Goal: Browse casually

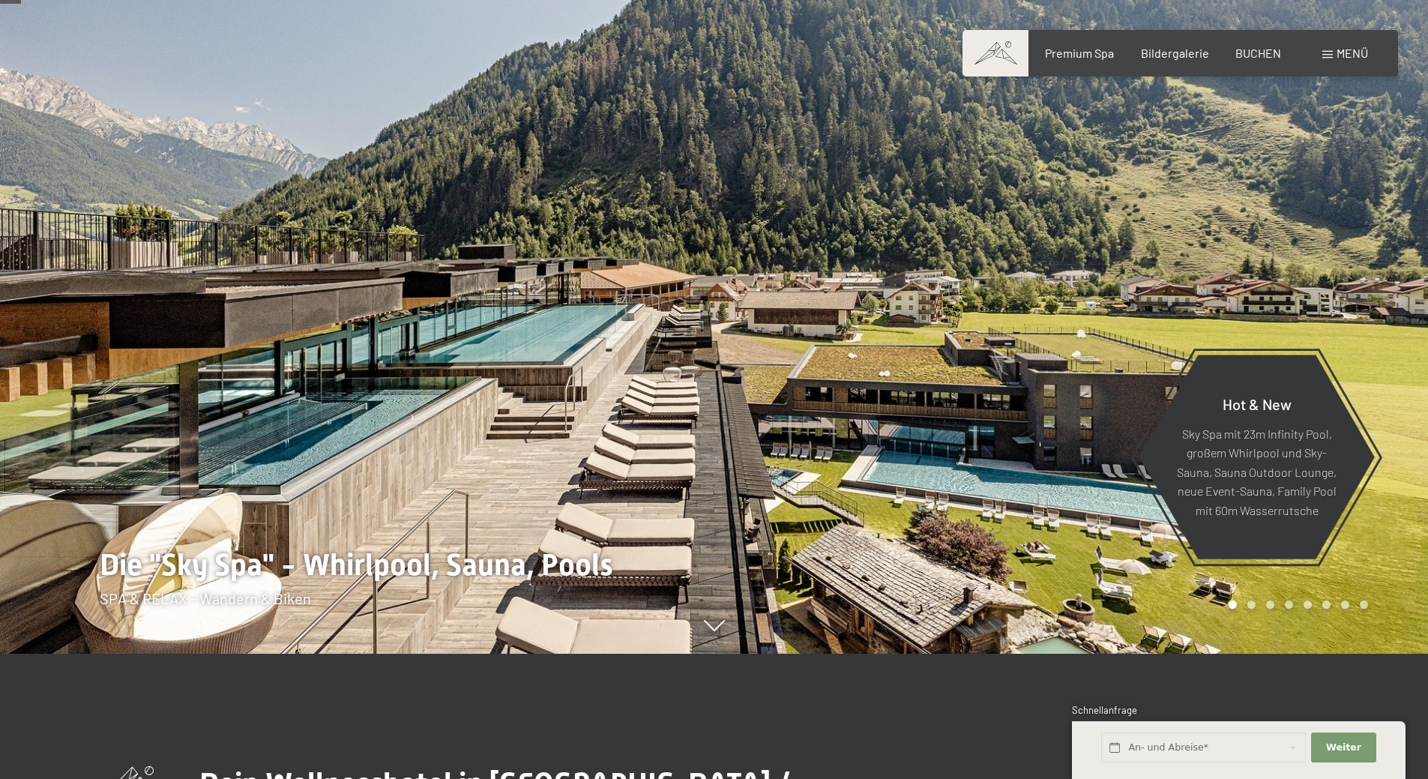
scroll to position [125, 0]
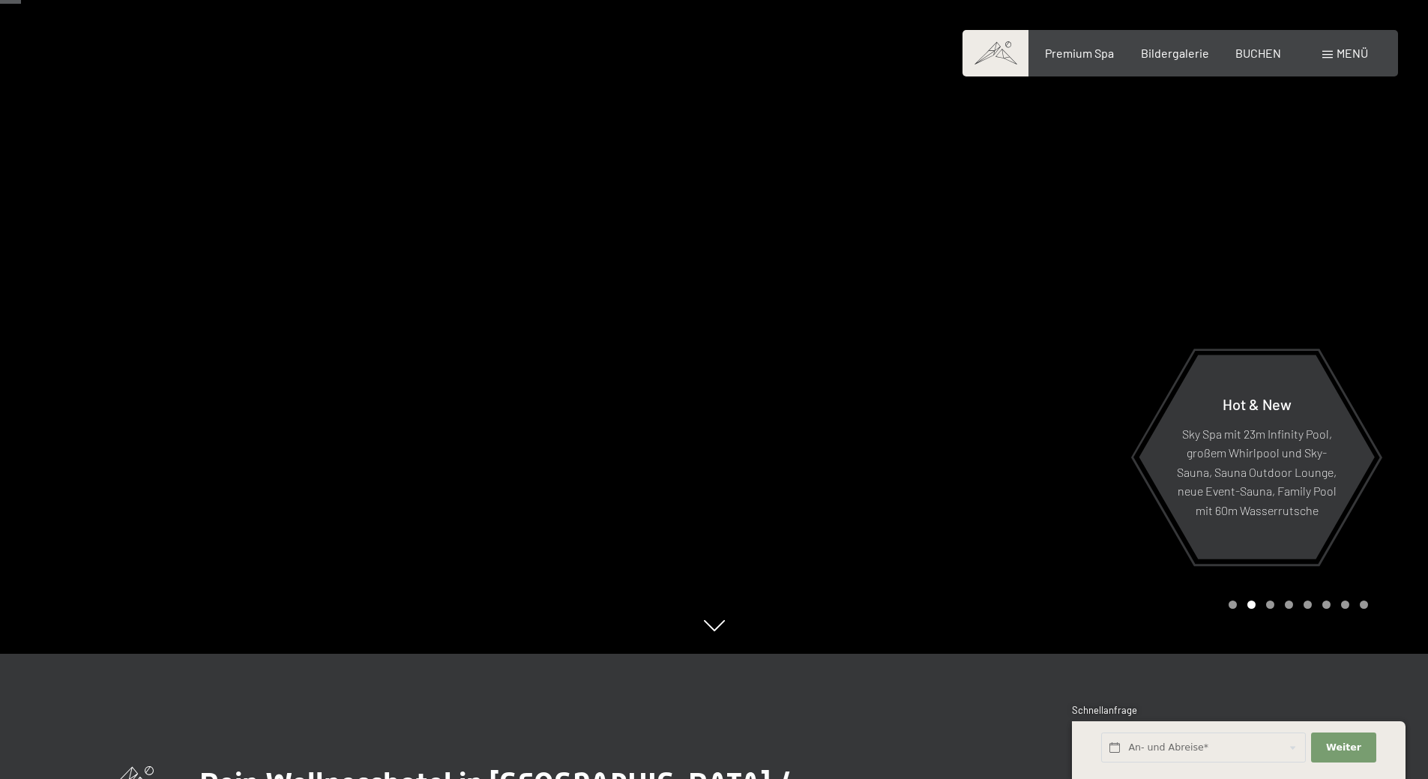
click at [1300, 282] on div at bounding box center [1071, 264] width 714 height 779
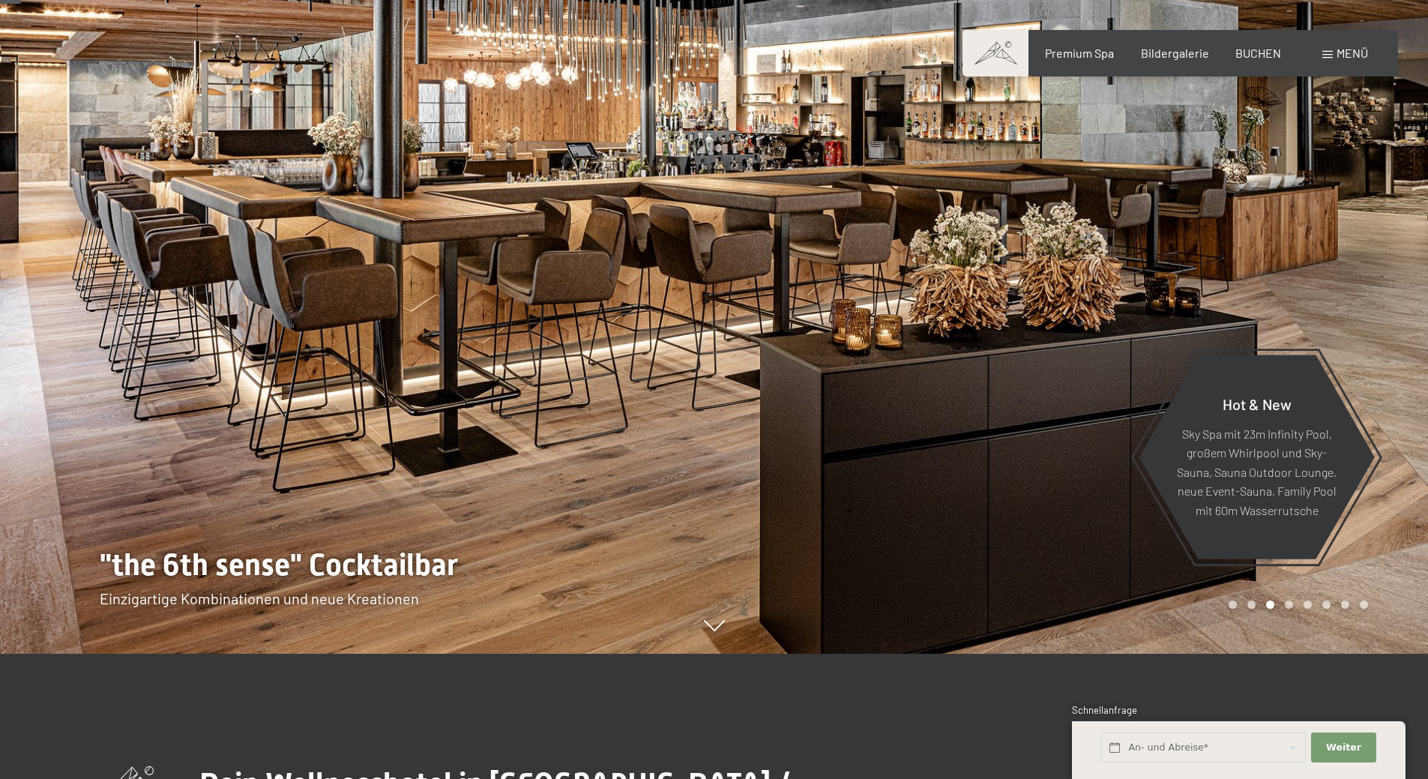
click at [1335, 276] on div at bounding box center [1071, 264] width 714 height 779
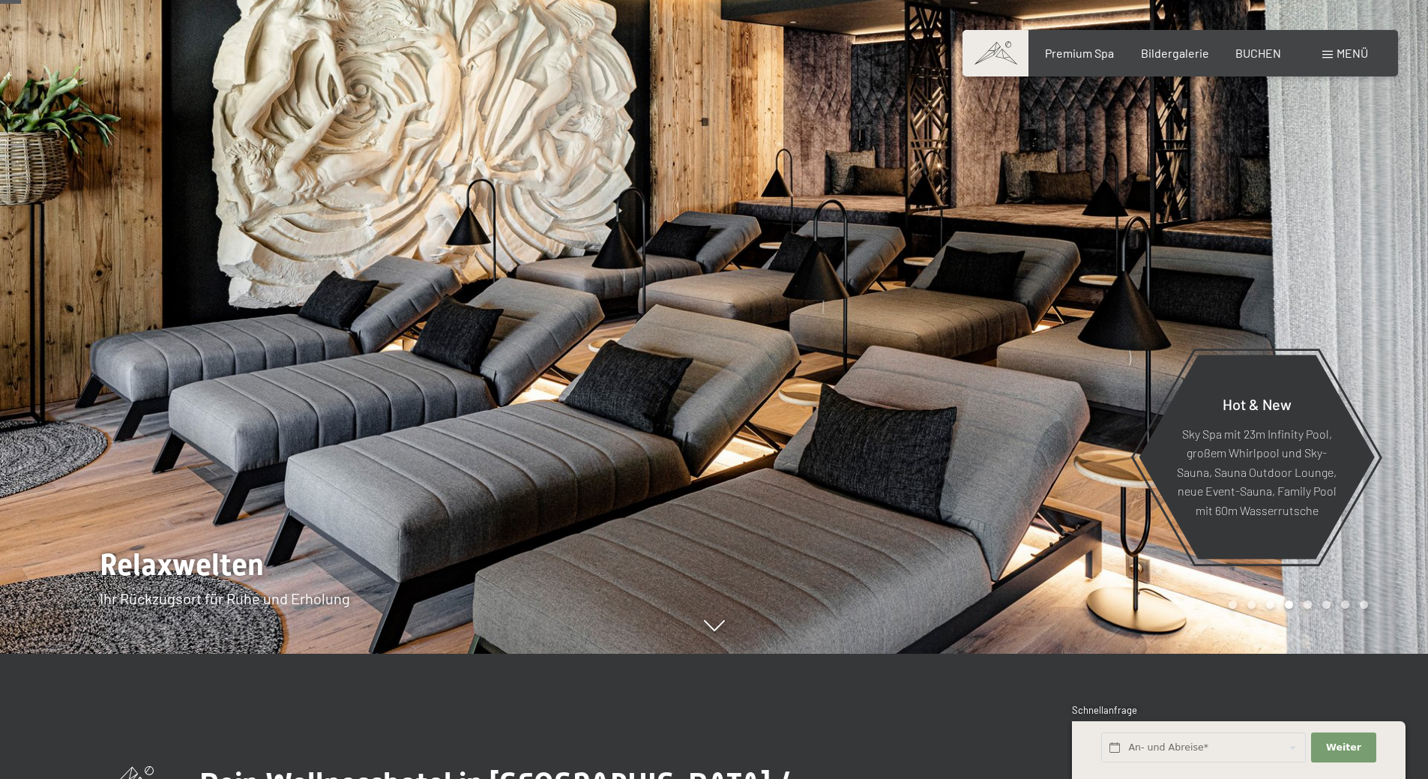
click at [1335, 276] on div at bounding box center [1071, 264] width 714 height 779
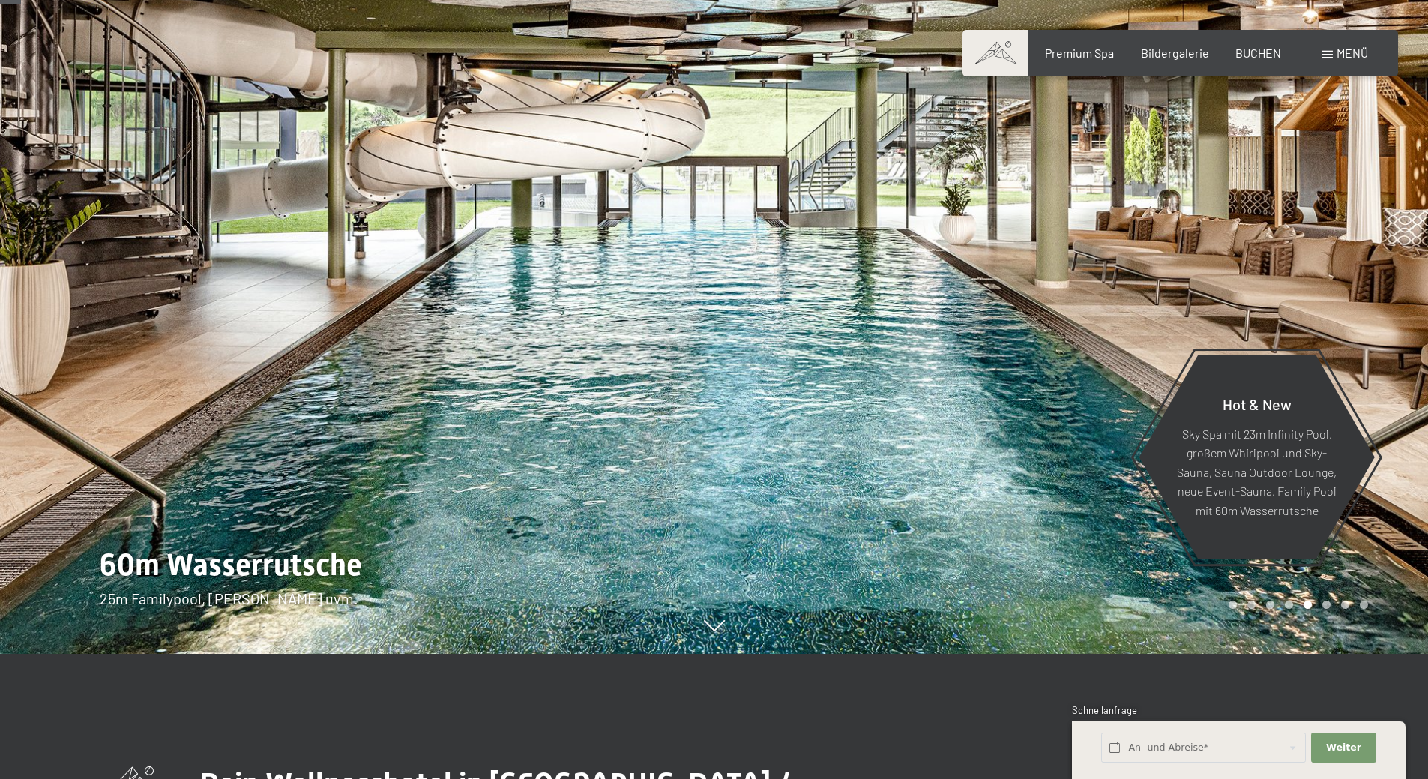
click at [1335, 276] on div at bounding box center [1071, 264] width 714 height 779
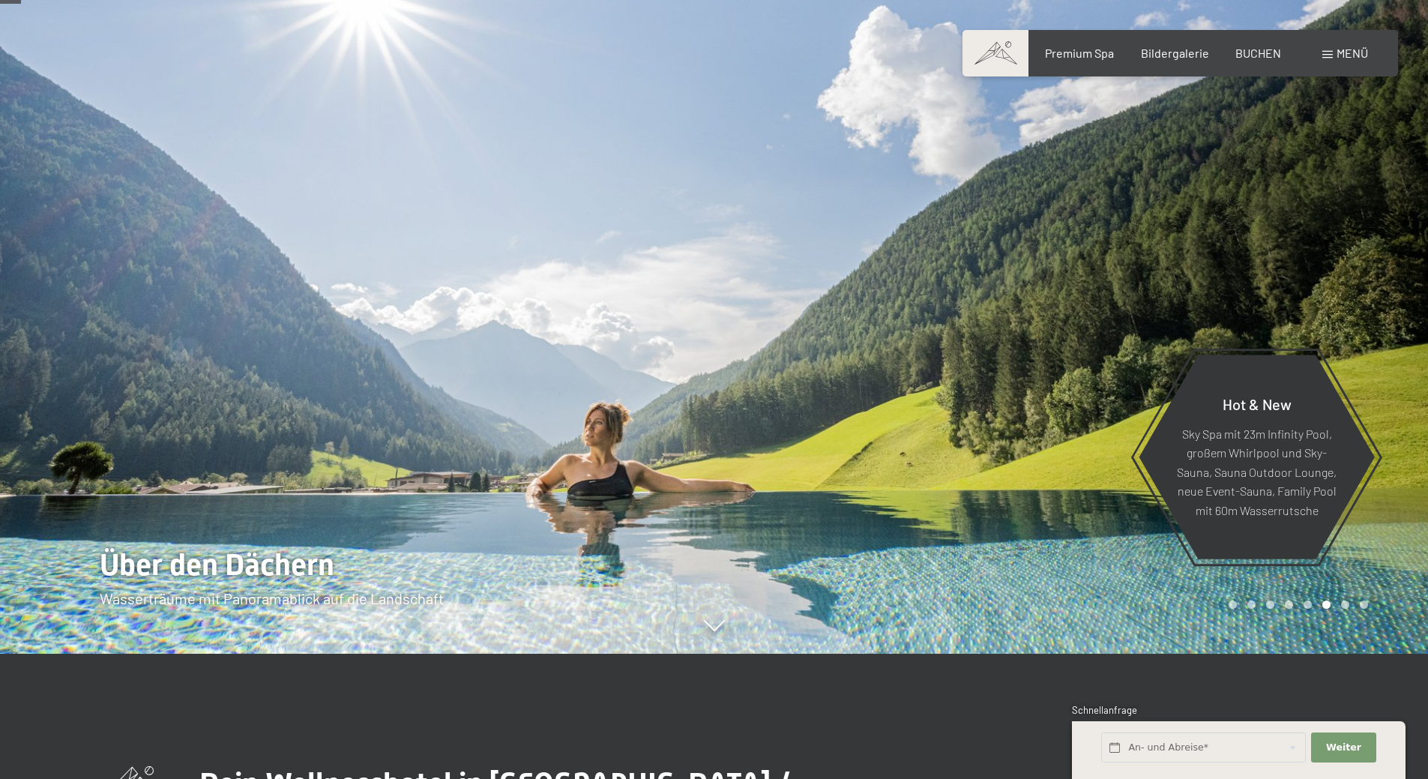
click at [1335, 276] on div at bounding box center [1071, 264] width 714 height 779
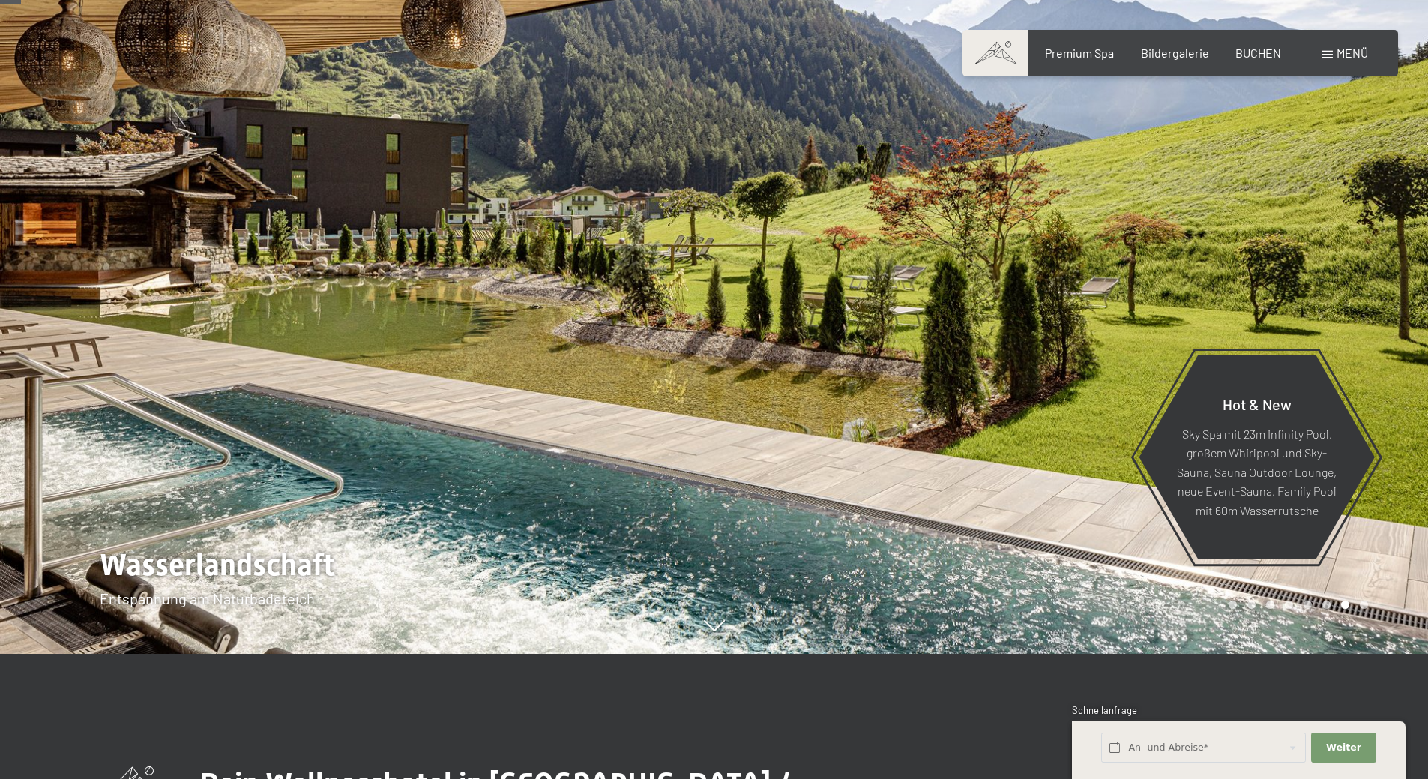
click at [1319, 184] on div at bounding box center [1071, 264] width 714 height 779
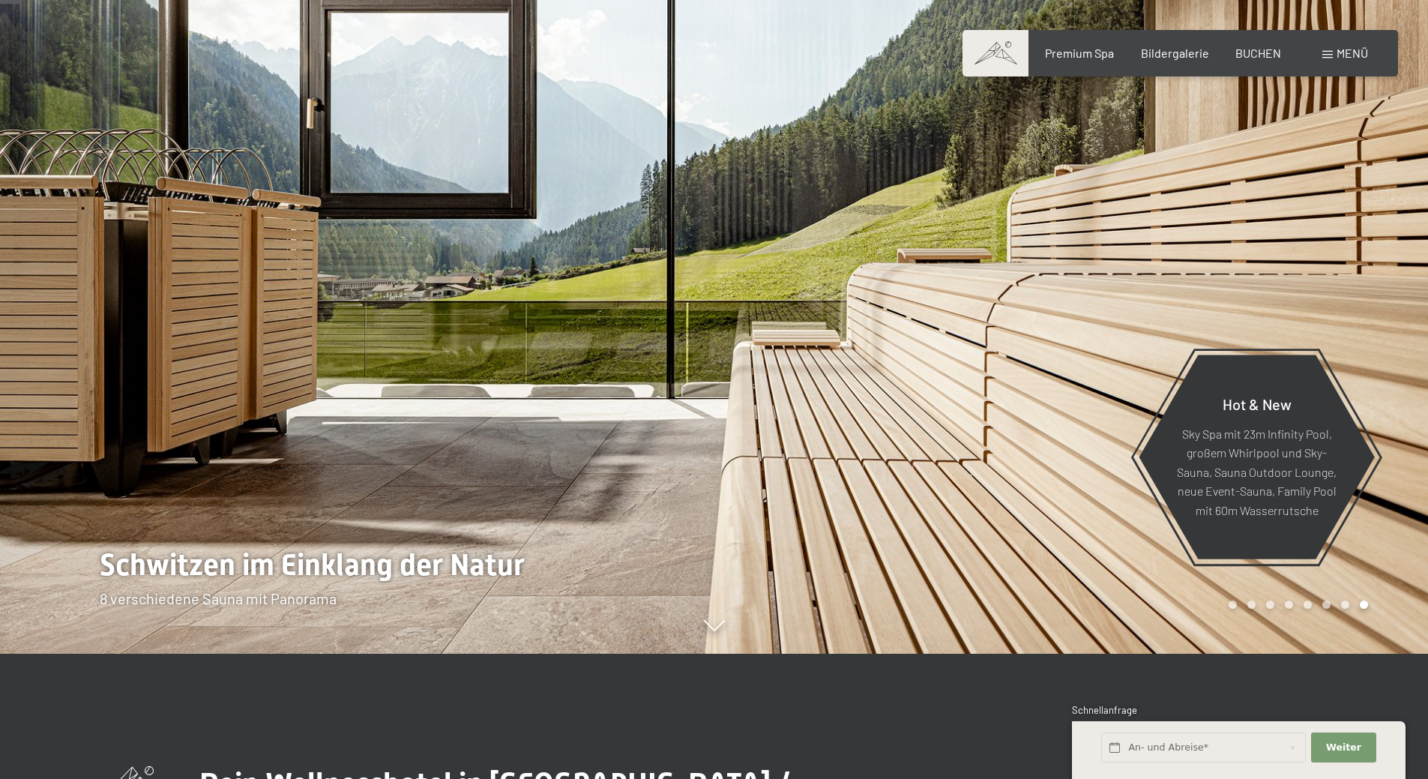
click at [1319, 184] on div at bounding box center [1071, 264] width 714 height 779
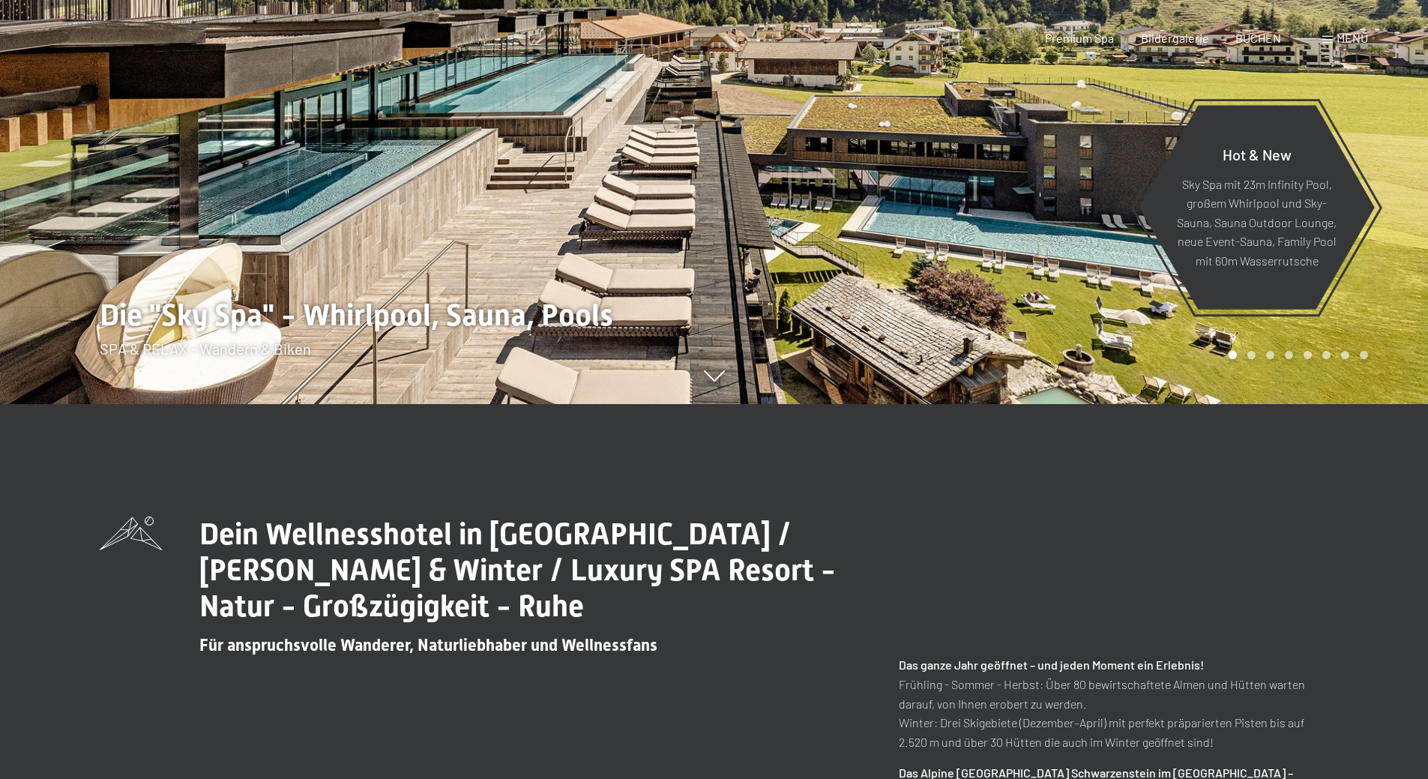
scroll to position [0, 0]
